Goal: Task Accomplishment & Management: Manage account settings

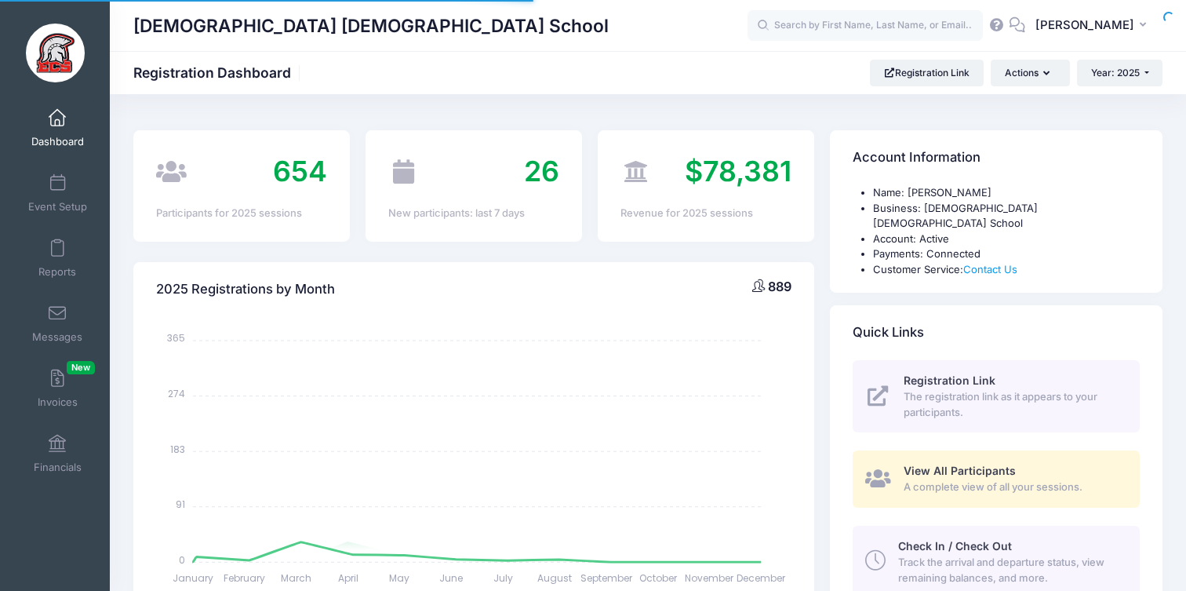
select select
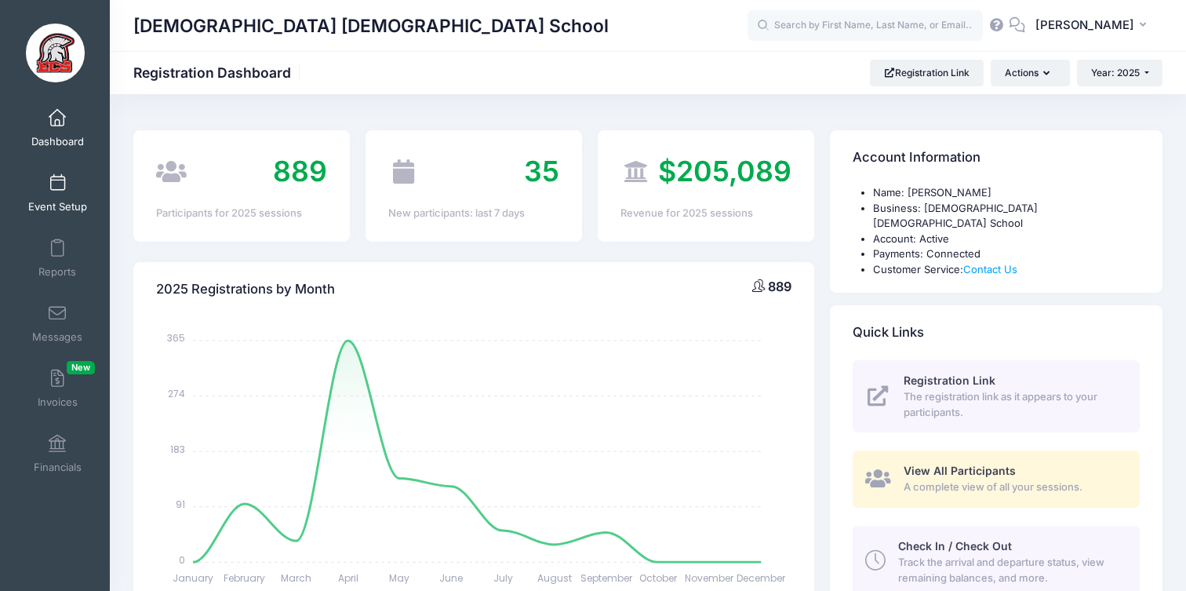
click at [57, 179] on span at bounding box center [57, 183] width 0 height 17
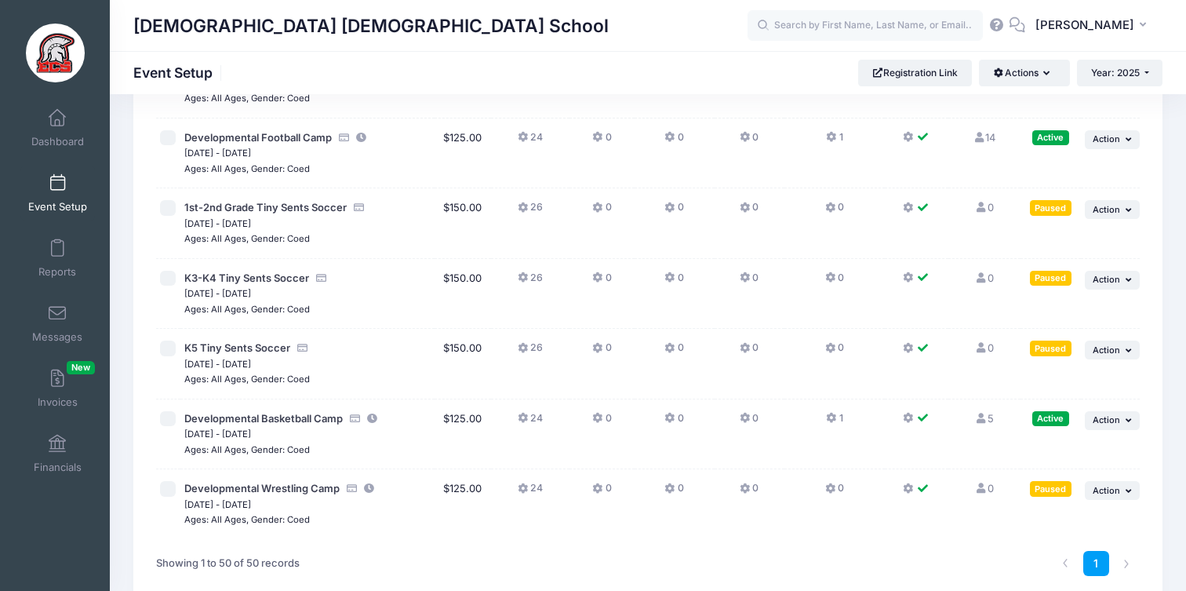
scroll to position [3804, 0]
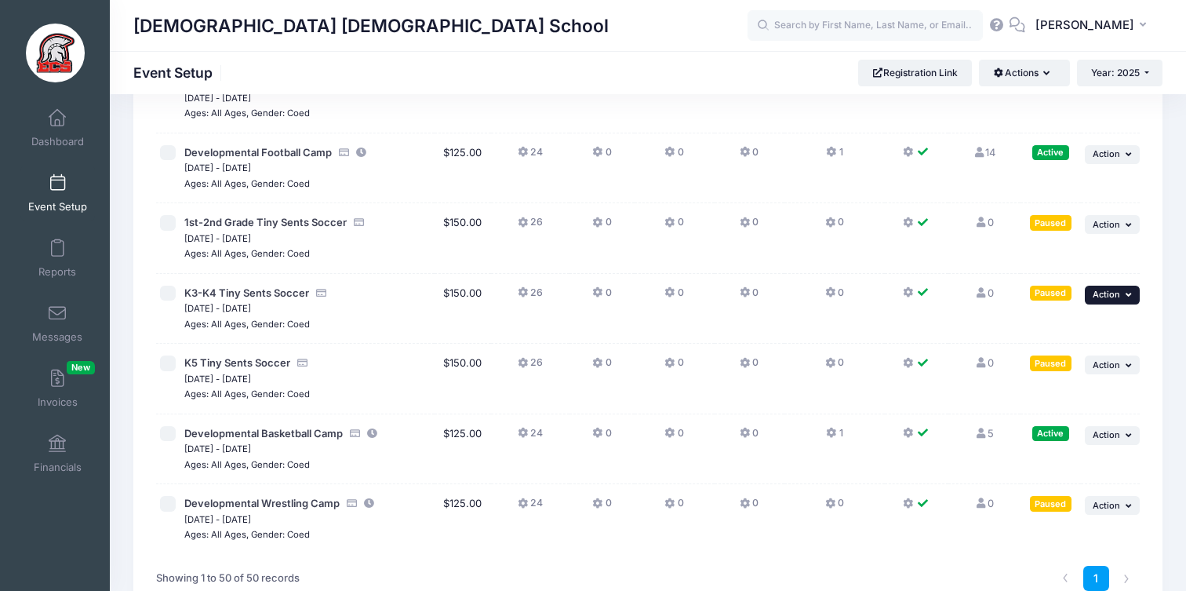
click at [1109, 296] on span "Action" at bounding box center [1106, 294] width 27 height 11
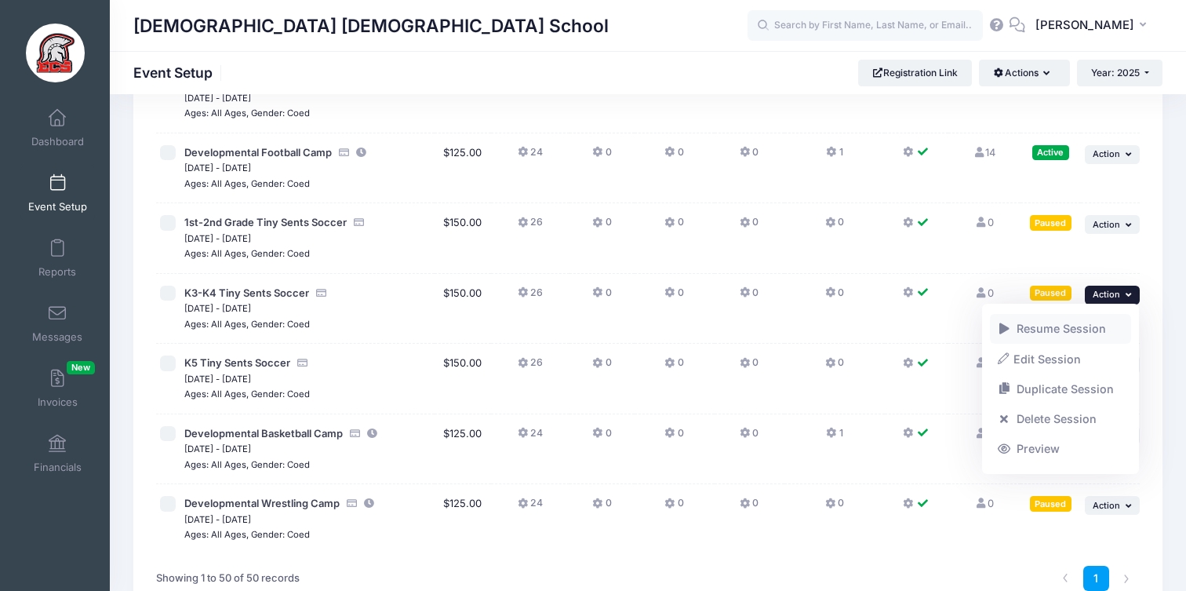
click at [1086, 332] on link "Resume Session" at bounding box center [1061, 329] width 142 height 30
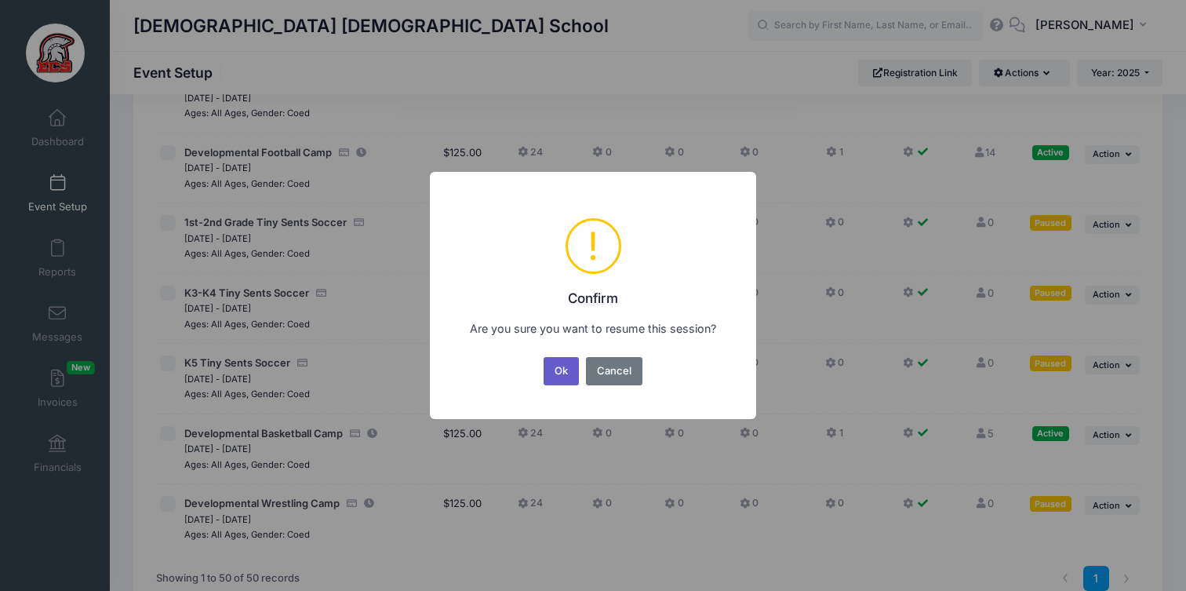
click at [567, 365] on button "Ok" at bounding box center [562, 371] width 36 height 28
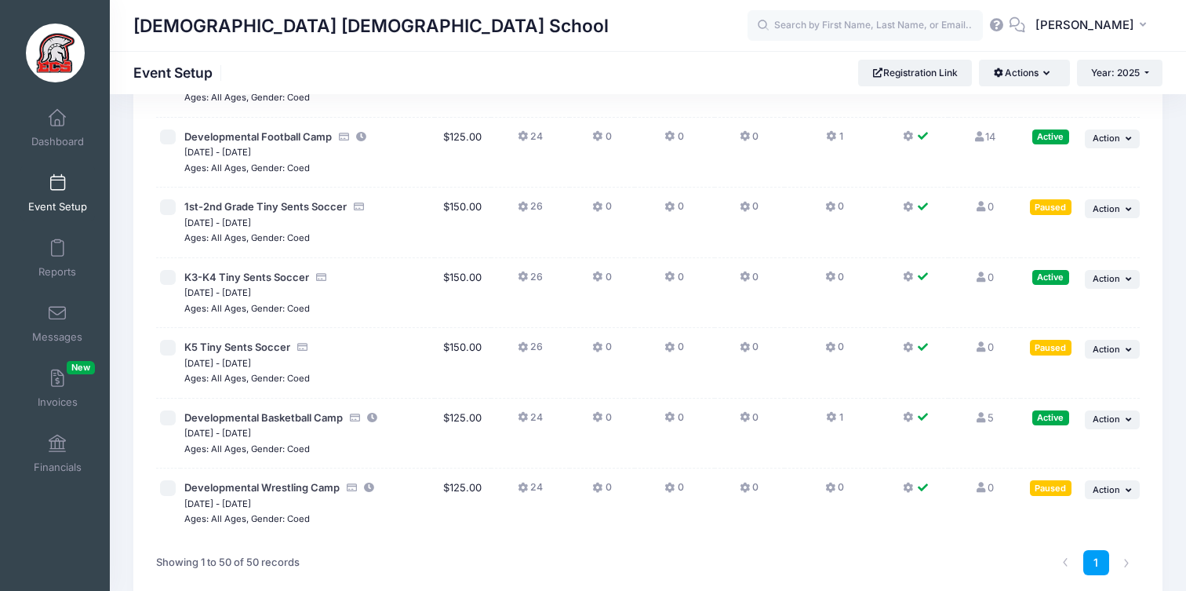
scroll to position [3817, 0]
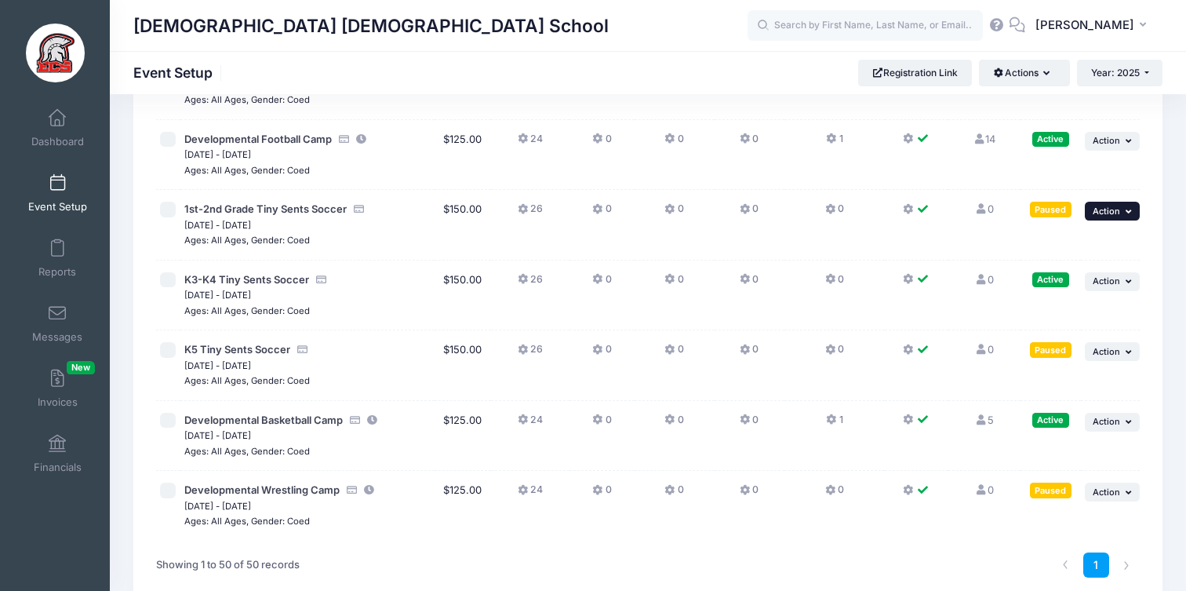
click at [1124, 210] on button "... Action" at bounding box center [1112, 211] width 55 height 19
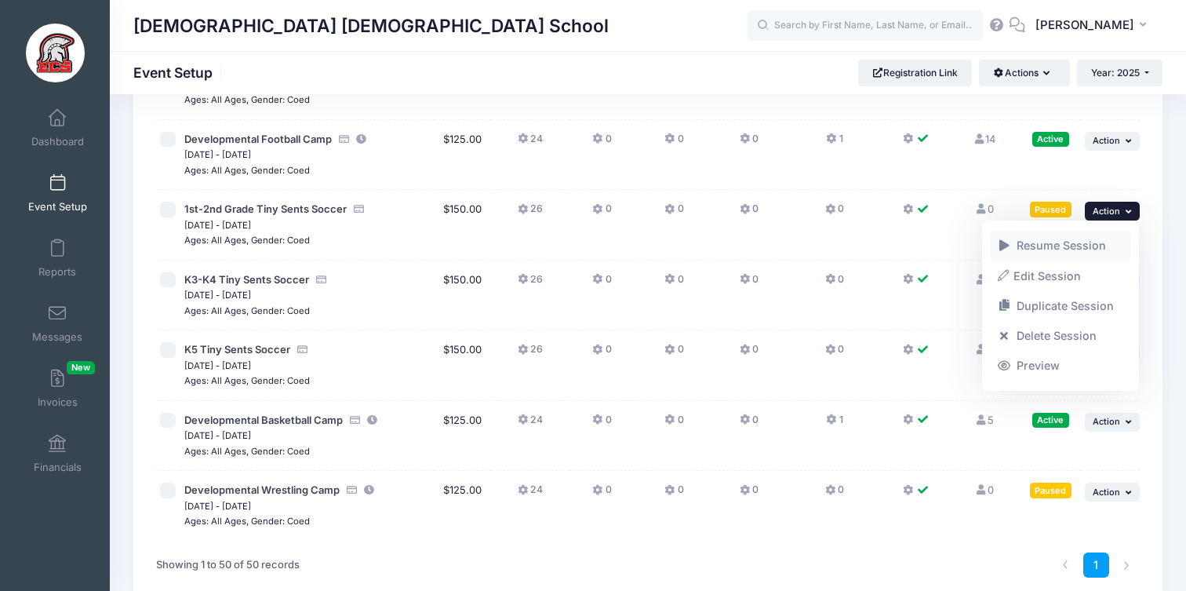
click at [1065, 250] on link "Resume Session" at bounding box center [1061, 246] width 142 height 30
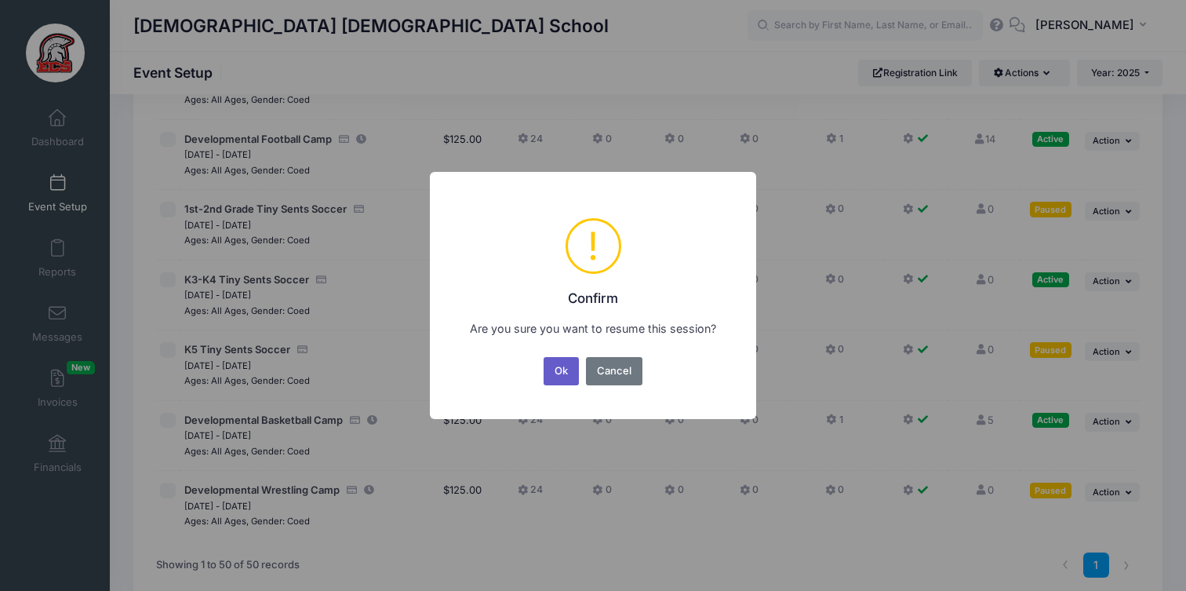
click at [564, 368] on button "Ok" at bounding box center [562, 371] width 36 height 28
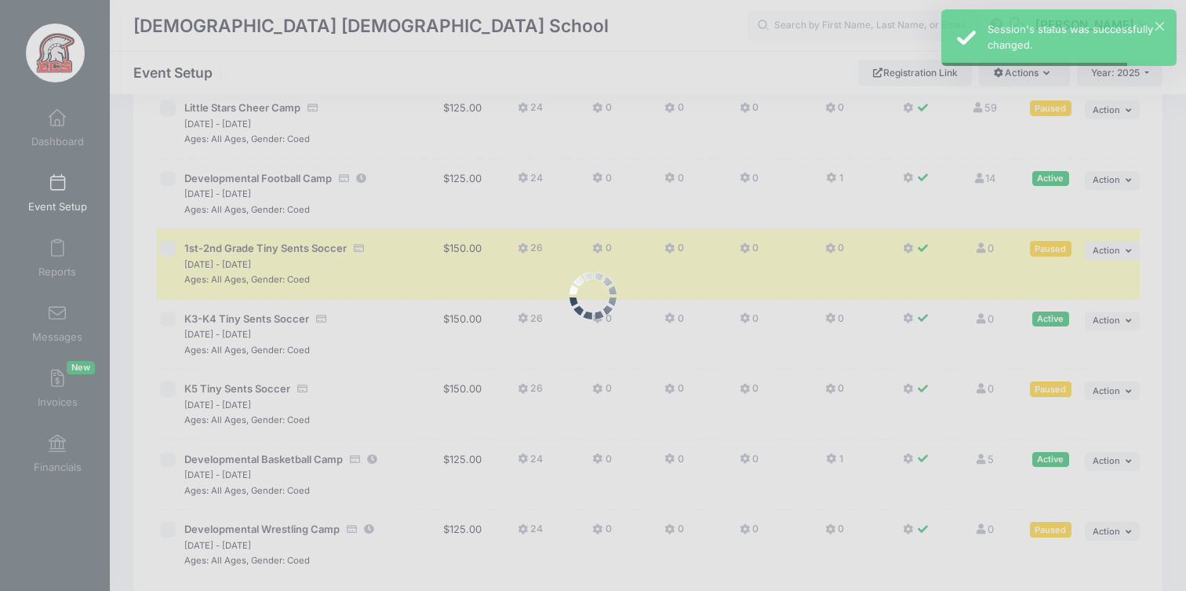
scroll to position [3775, 0]
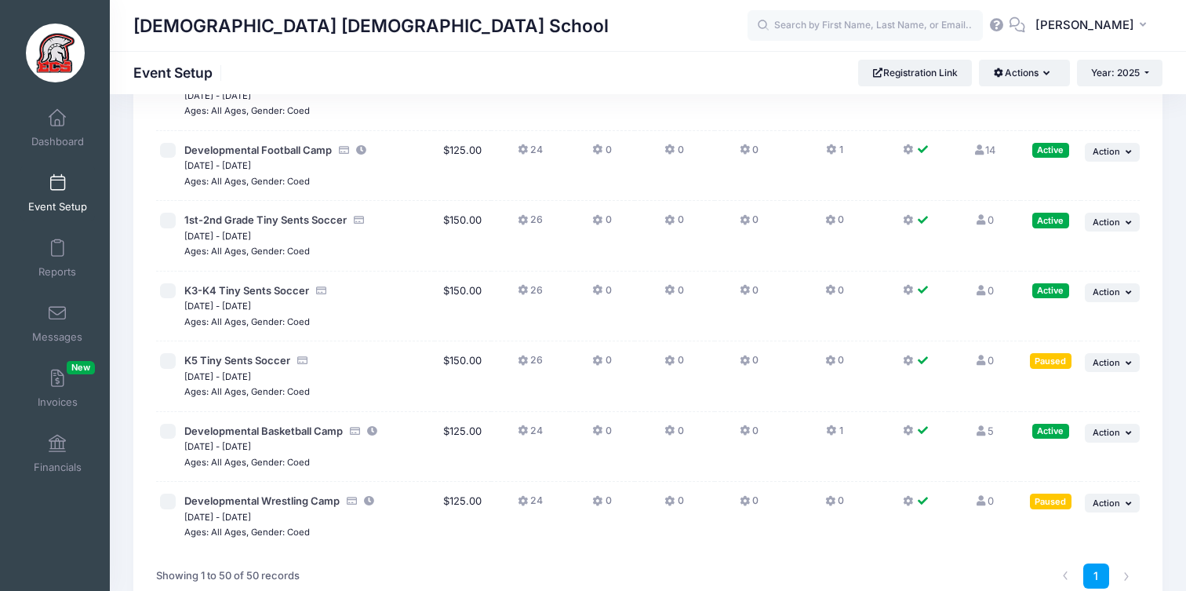
scroll to position [3908, 0]
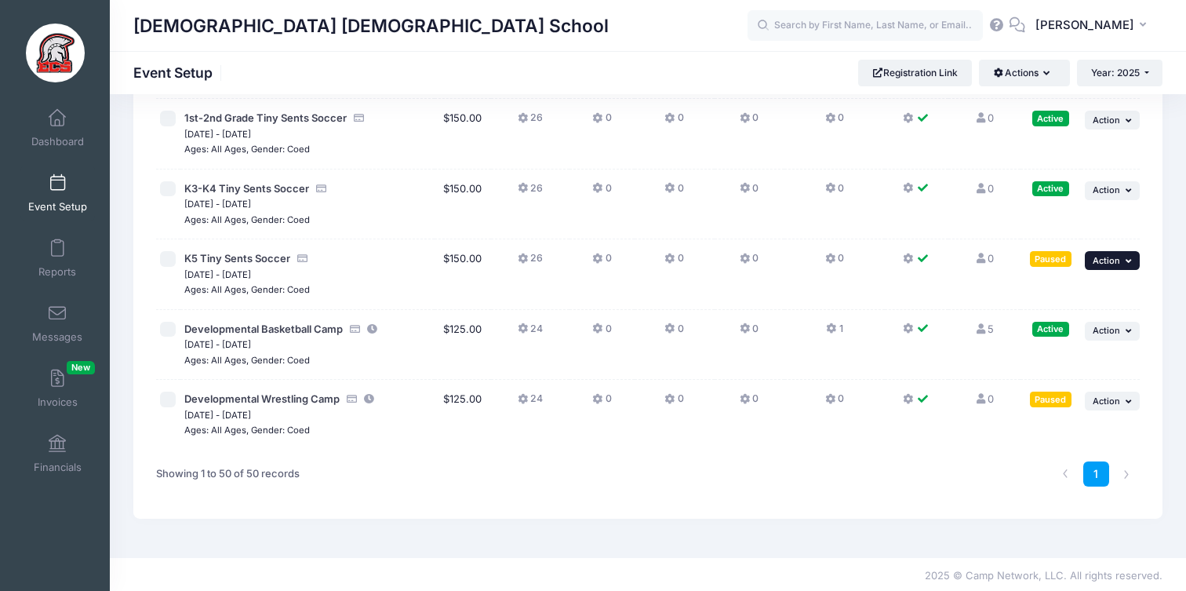
click at [1115, 261] on span "Action" at bounding box center [1106, 260] width 27 height 11
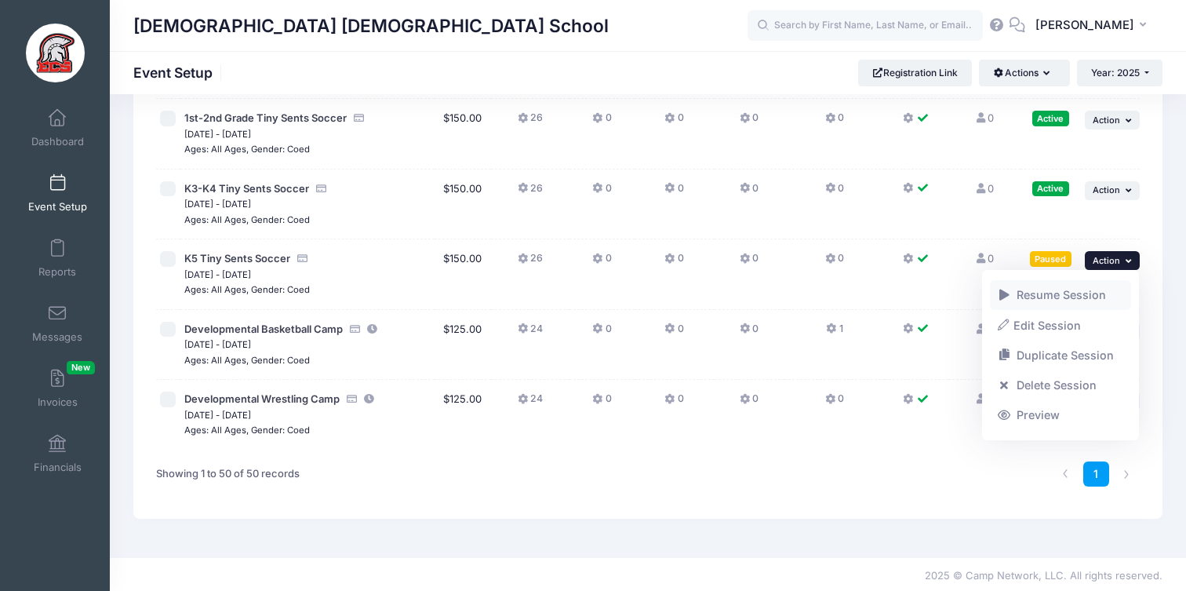
click at [1082, 291] on link "Resume Session" at bounding box center [1061, 295] width 142 height 30
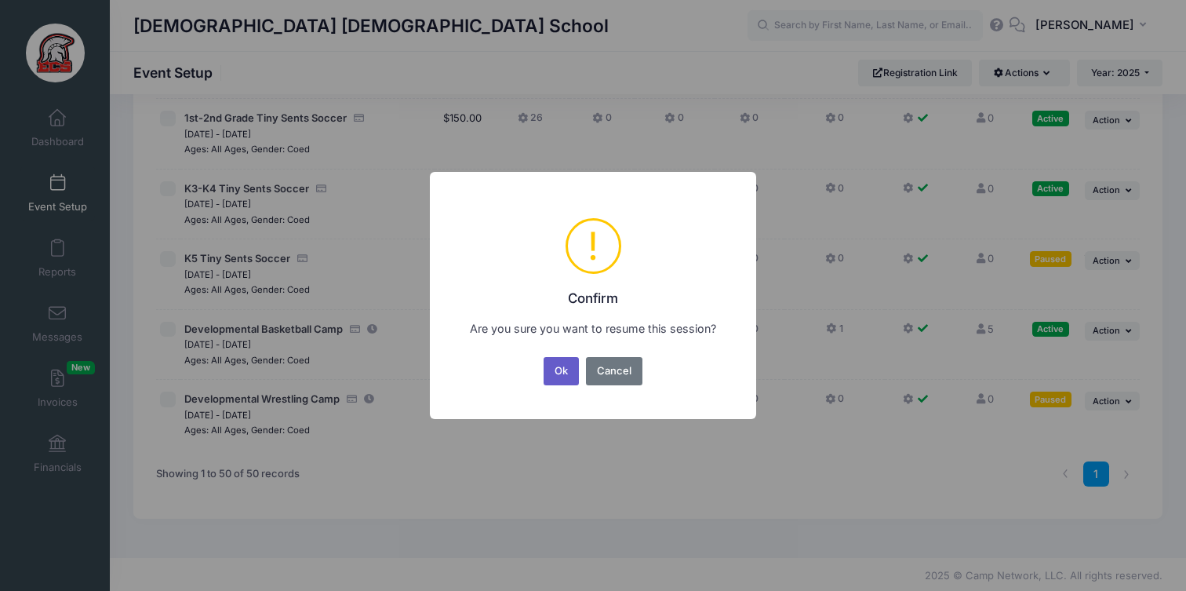
click at [566, 381] on button "Ok" at bounding box center [562, 371] width 36 height 28
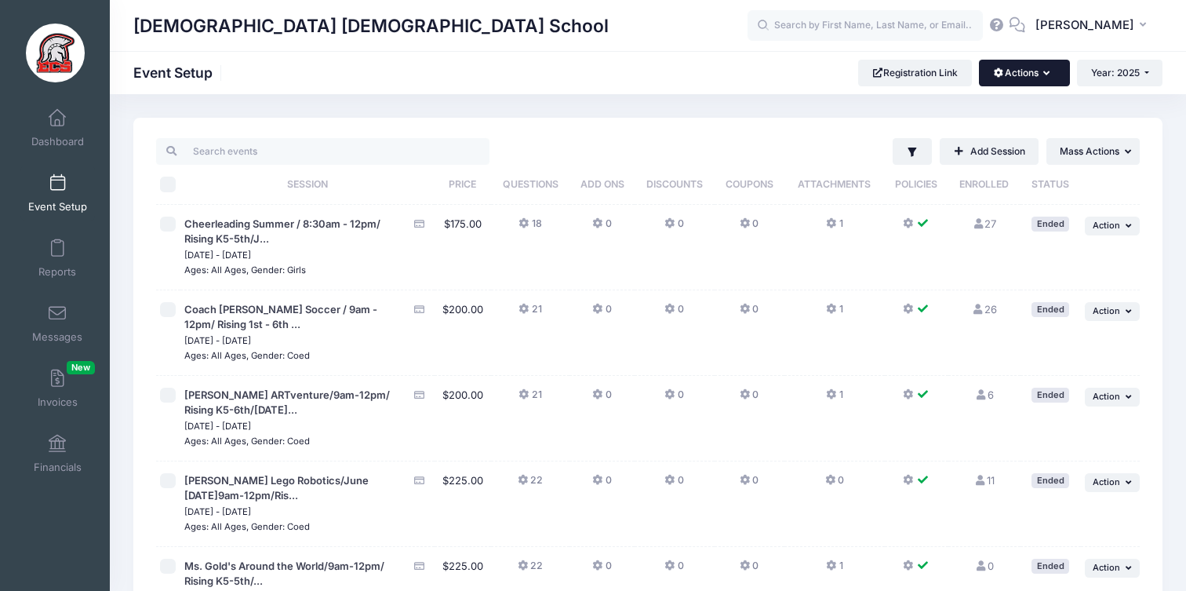
click at [1000, 75] on button "Actions" at bounding box center [1024, 73] width 90 height 27
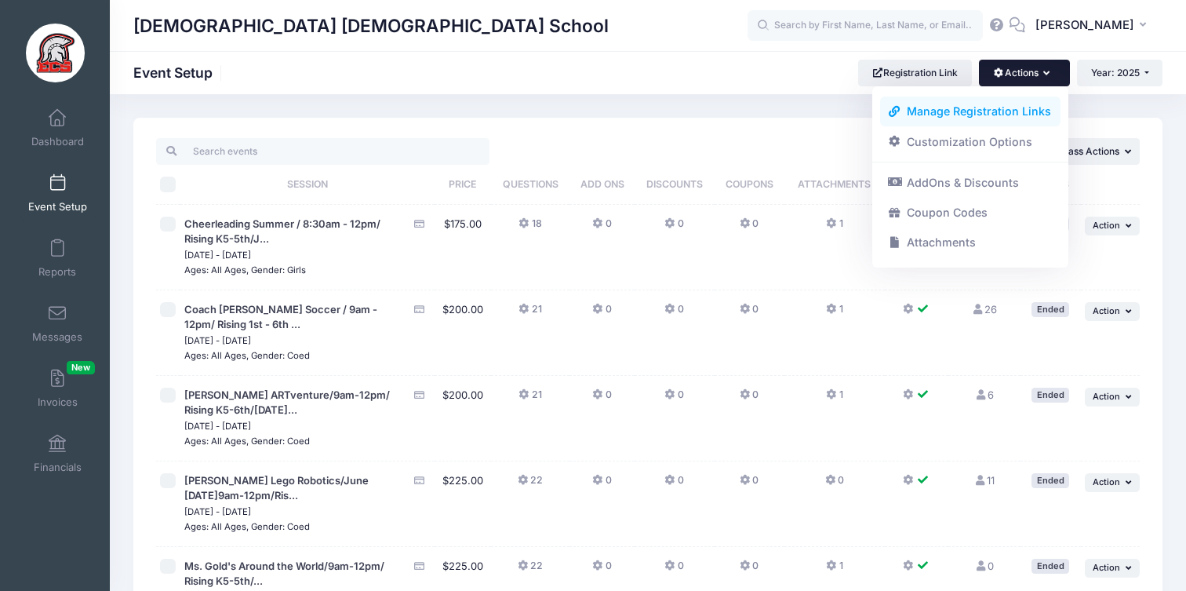
click at [985, 106] on link "Manage Registration Links" at bounding box center [970, 112] width 181 height 30
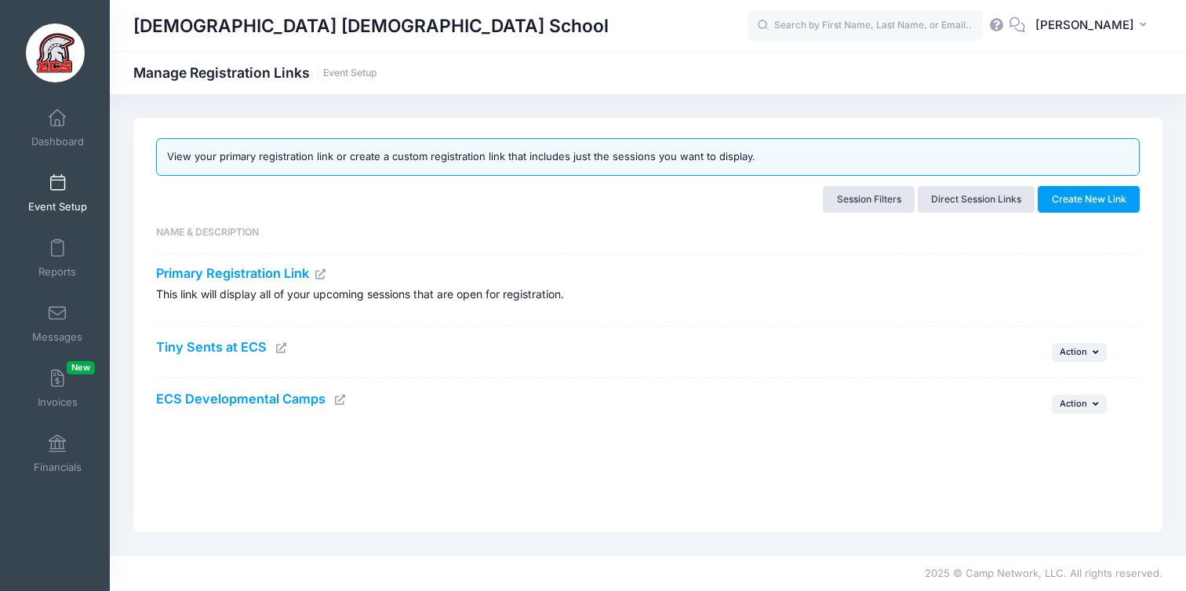
click at [279, 346] on icon at bounding box center [281, 348] width 13 height 10
